Goal: Task Accomplishment & Management: Manage account settings

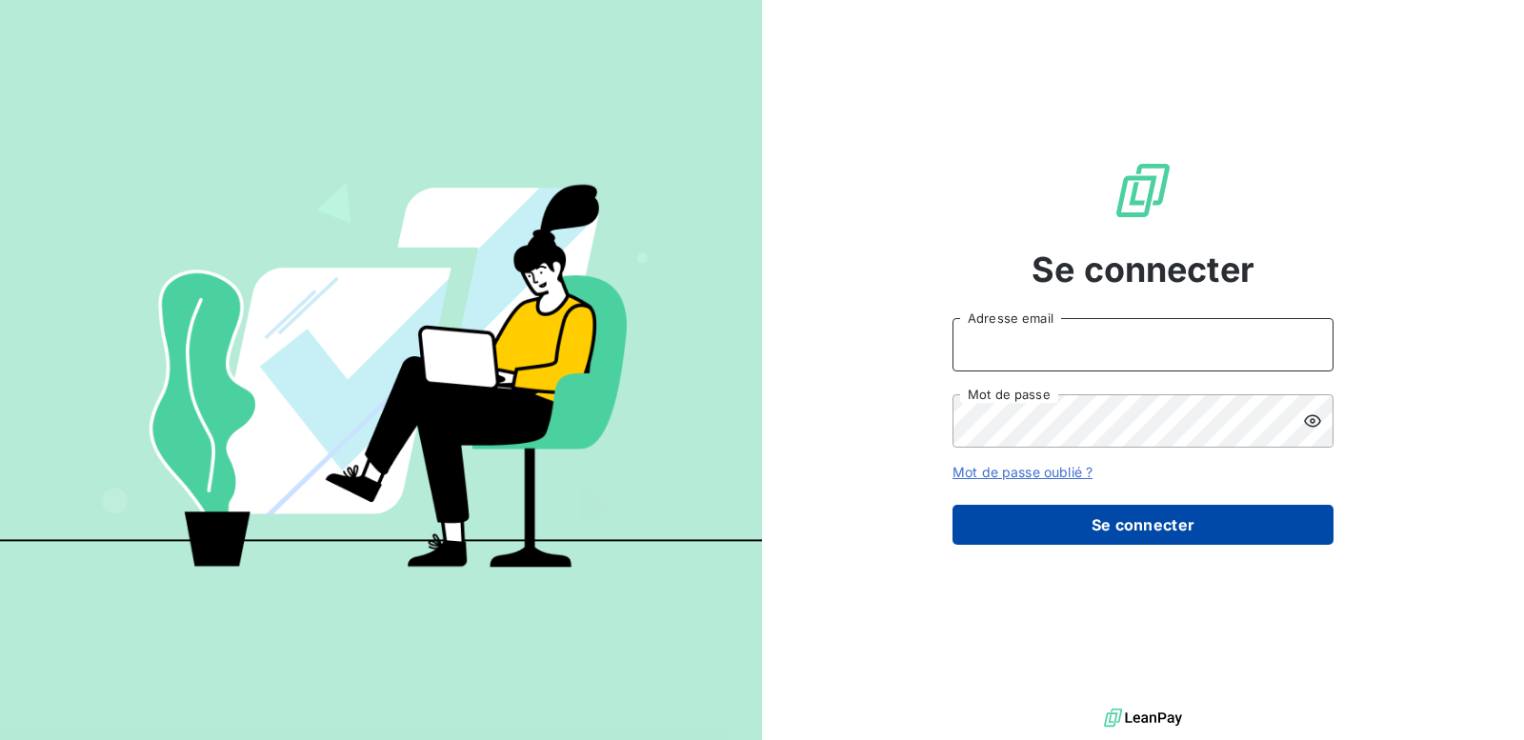
type input "[EMAIL_ADDRESS][DOMAIN_NAME]"
click at [1212, 533] on button "Se connecter" at bounding box center [1142, 525] width 381 height 40
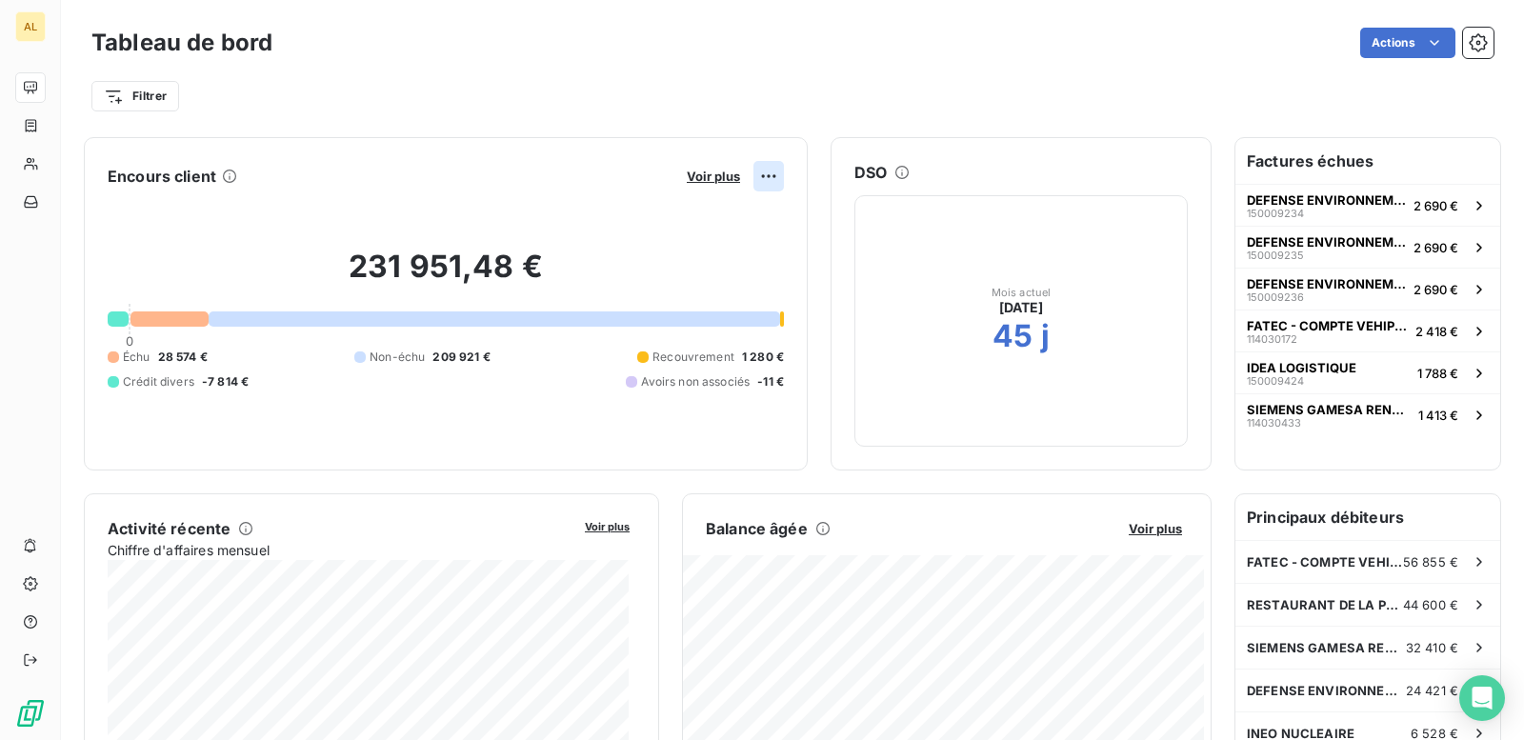
click at [754, 180] on html "AL Tableau de bord Actions Filtrer Encours client Voir plus 231 951,48 € 0 Échu…" at bounding box center [762, 370] width 1524 height 740
click at [724, 104] on html "AL Tableau de bord Actions Filtrer Encours client Voir plus Exporter 231 951,48…" at bounding box center [762, 370] width 1524 height 740
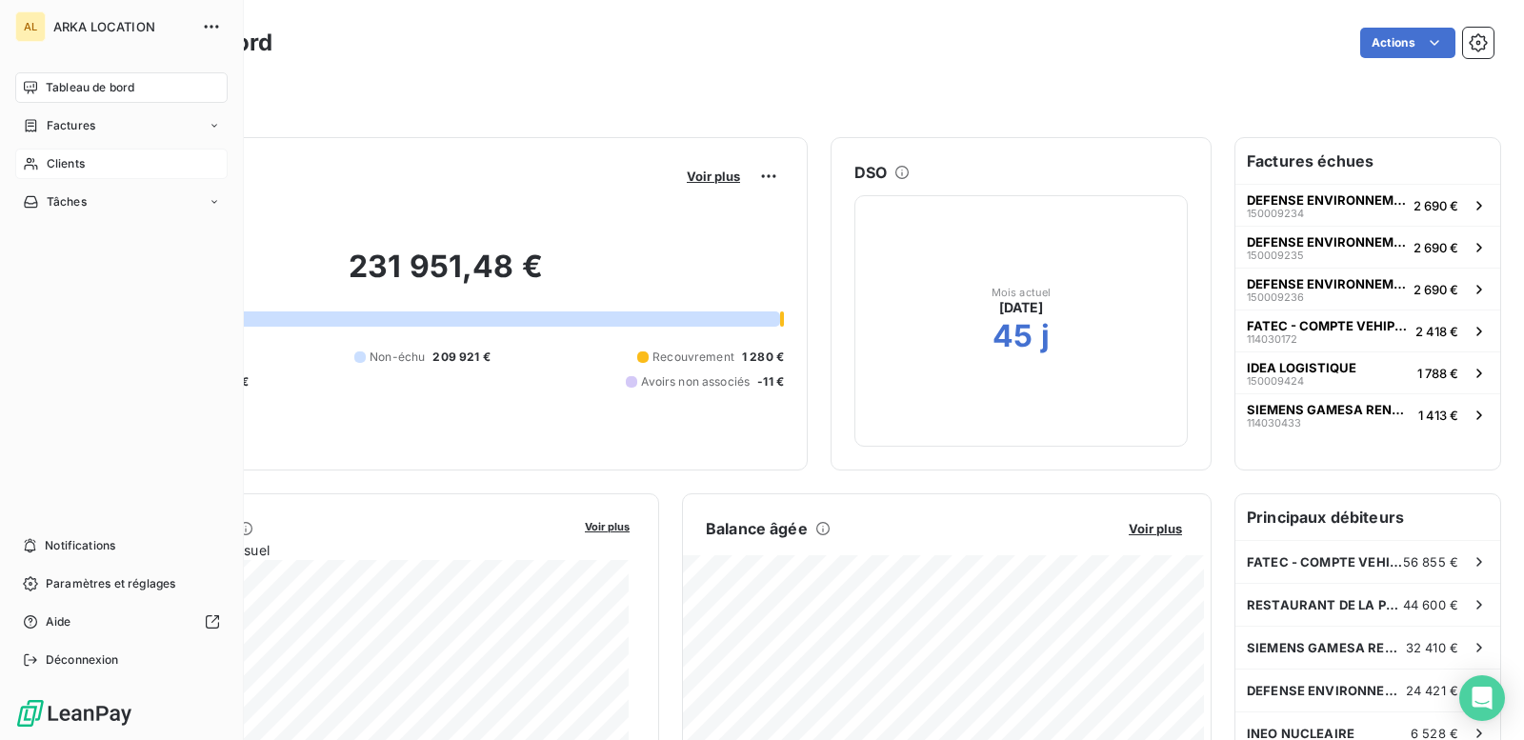
click at [40, 163] on div "Clients" at bounding box center [121, 164] width 212 height 30
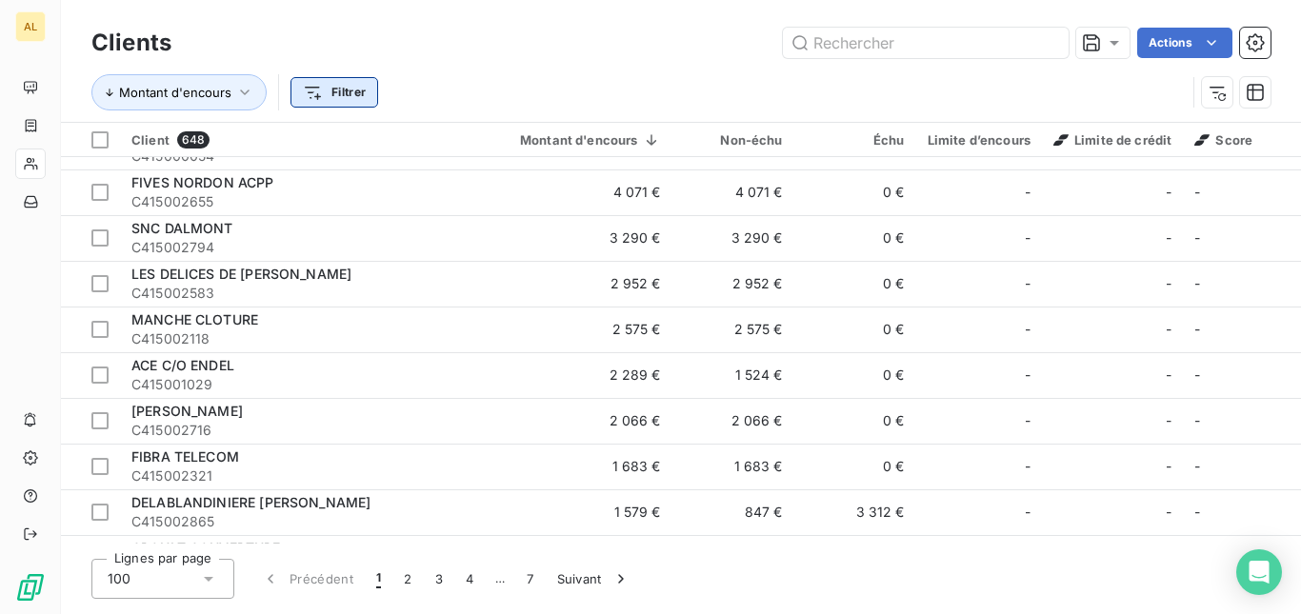
scroll to position [1714, 0]
